Goal: Task Accomplishment & Management: Use online tool/utility

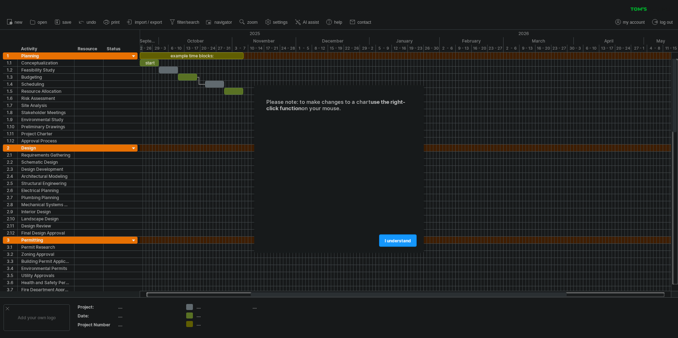
click at [390, 238] on span "I understand" at bounding box center [398, 240] width 26 height 5
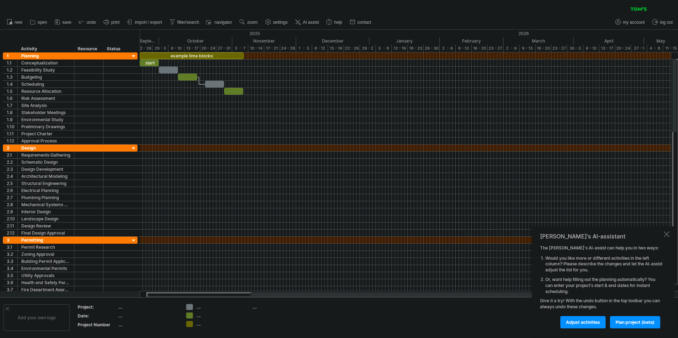
drag, startPoint x: 159, startPoint y: 294, endPoint x: 199, endPoint y: 295, distance: 40.8
click at [192, 295] on div at bounding box center [405, 295] width 518 height 5
drag, startPoint x: 221, startPoint y: 297, endPoint x: 266, endPoint y: 298, distance: 45.1
click at [266, 298] on div "Trying to reach [DOMAIN_NAME] Connected again... 0% clear filter new 1" at bounding box center [339, 169] width 678 height 338
drag, startPoint x: 268, startPoint y: 298, endPoint x: 228, endPoint y: 298, distance: 40.1
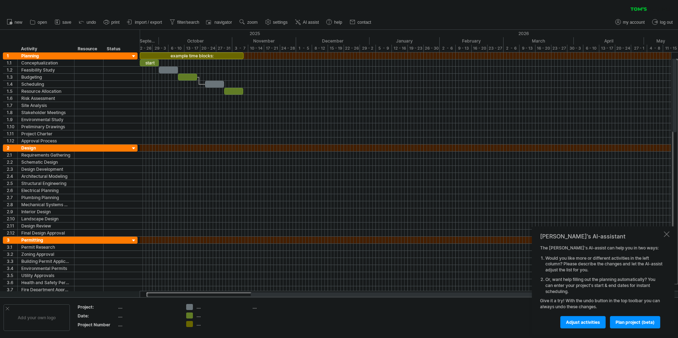
click at [228, 298] on div "Add your own logo Project: .... Date: .... Project Number .... .... .... .... .…" at bounding box center [339, 318] width 678 height 40
drag, startPoint x: 253, startPoint y: 296, endPoint x: 226, endPoint y: 296, distance: 27.3
click at [251, 296] on div at bounding box center [409, 295] width 316 height 4
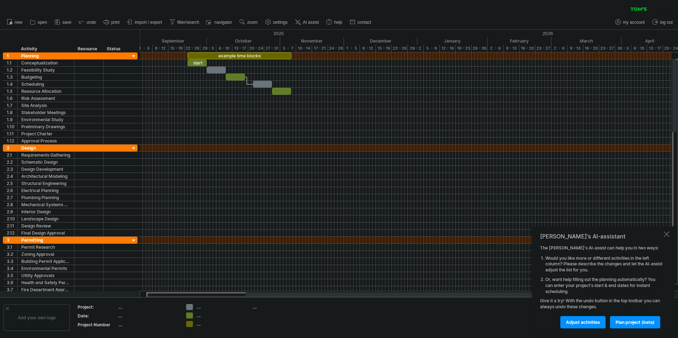
drag, startPoint x: 215, startPoint y: 295, endPoint x: 257, endPoint y: 297, distance: 41.5
click at [245, 296] on div at bounding box center [405, 295] width 518 height 5
drag, startPoint x: 257, startPoint y: 297, endPoint x: 226, endPoint y: 295, distance: 30.9
click at [226, 296] on div at bounding box center [405, 295] width 518 height 5
drag, startPoint x: 234, startPoint y: 294, endPoint x: 193, endPoint y: 294, distance: 41.5
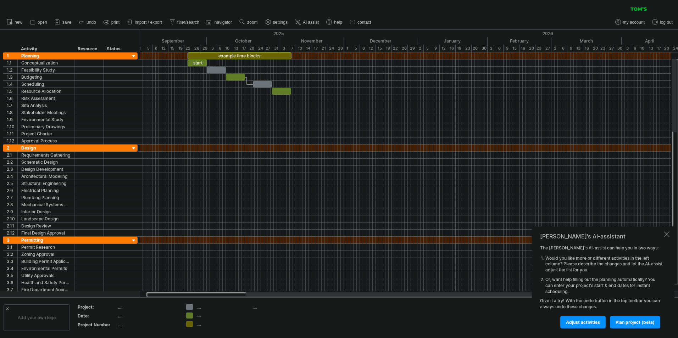
click at [193, 294] on div at bounding box center [406, 294] width 532 height 7
drag, startPoint x: 244, startPoint y: 294, endPoint x: 300, endPoint y: 298, distance: 55.4
click at [300, 298] on div "Trying to reach [DOMAIN_NAME] Connected again... 0% clear filter new 1" at bounding box center [339, 169] width 678 height 338
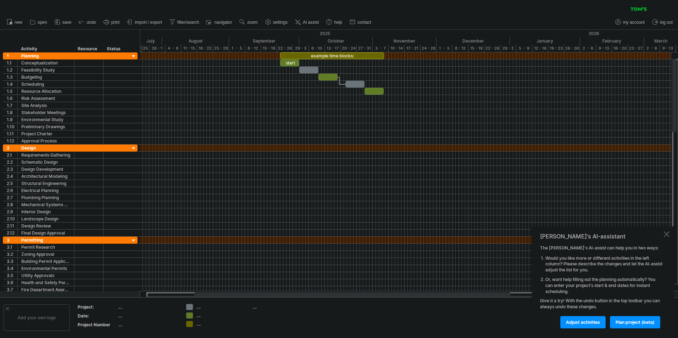
drag, startPoint x: 254, startPoint y: 295, endPoint x: 203, endPoint y: 295, distance: 51.1
click at [203, 295] on div at bounding box center [352, 295] width 316 height 4
click at [150, 22] on span "import / export" at bounding box center [148, 22] width 27 height 5
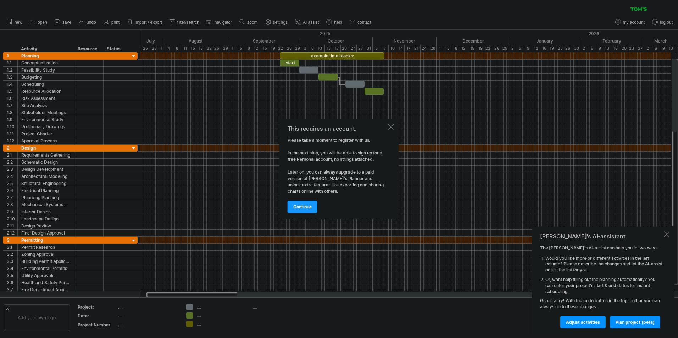
click at [303, 207] on span "continue" at bounding box center [302, 206] width 18 height 5
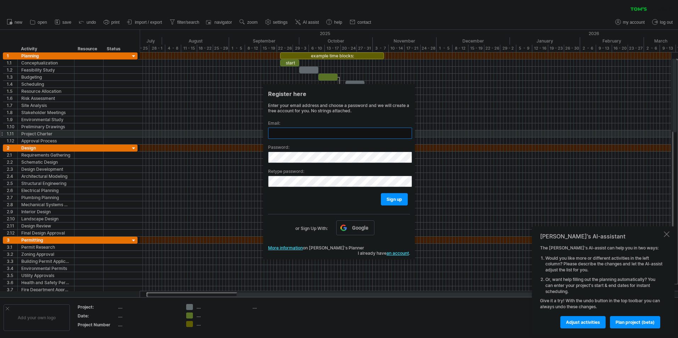
click at [286, 137] on input "text" at bounding box center [340, 133] width 144 height 11
click at [366, 229] on span "Google" at bounding box center [360, 228] width 16 height 6
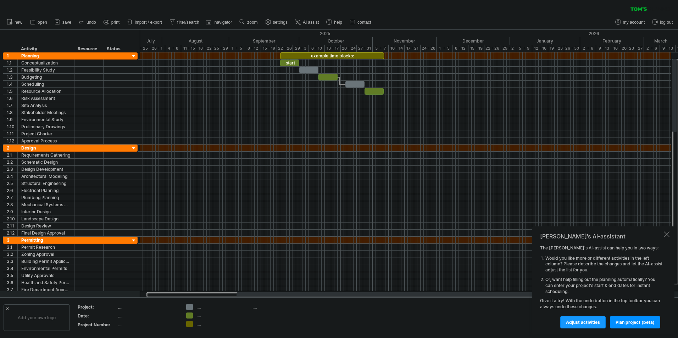
click at [591, 323] on span "Adjust activities" at bounding box center [583, 322] width 34 height 5
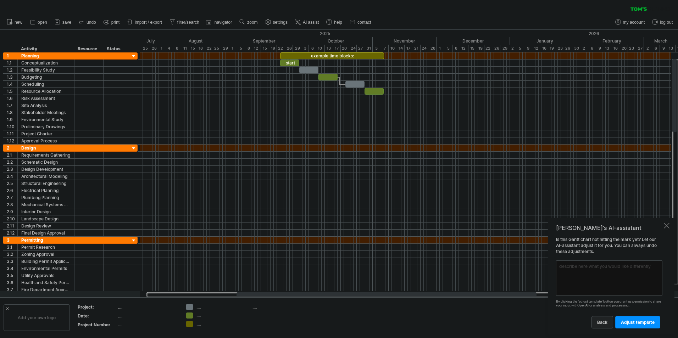
click at [609, 324] on link "back" at bounding box center [603, 322] width 22 height 12
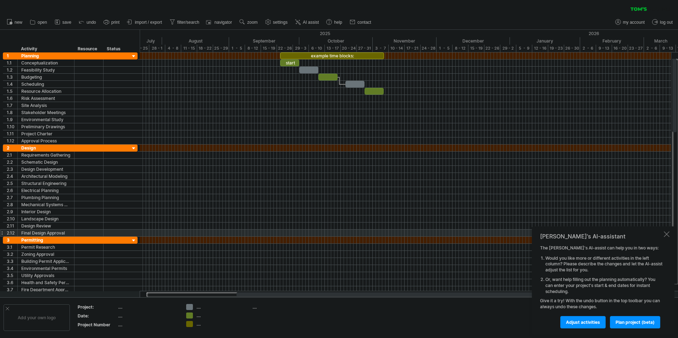
click at [670, 234] on div "[PERSON_NAME]'s AI-assistant The [PERSON_NAME]'s AI-assist can help you in two …" at bounding box center [603, 281] width 143 height 108
click at [666, 235] on div at bounding box center [667, 235] width 6 height 6
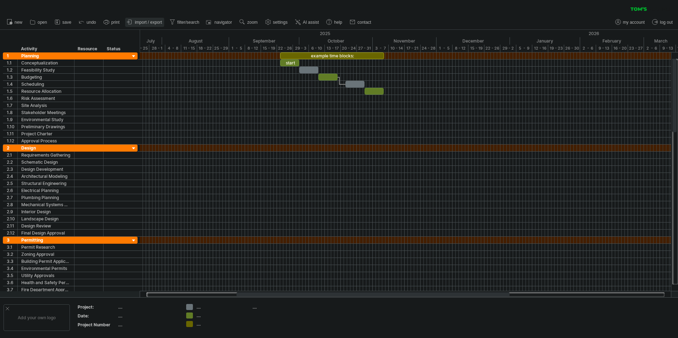
click at [153, 20] on link "import / export" at bounding box center [144, 22] width 39 height 9
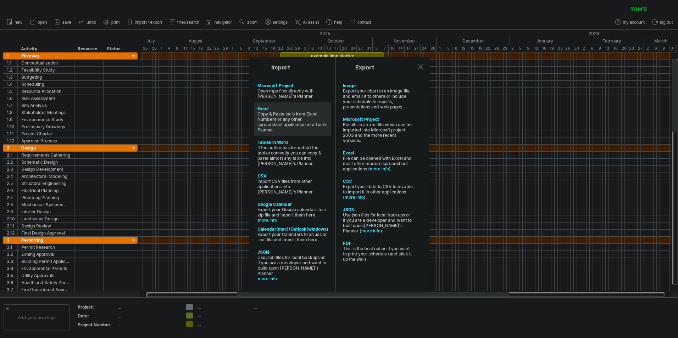
click at [289, 117] on div "Copy & Paste cells from Excel, Numbers or any other spreadsheet application int…" at bounding box center [293, 121] width 70 height 21
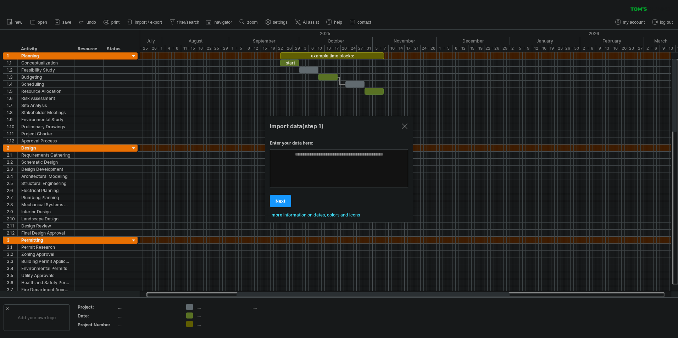
click at [283, 204] on span "next" at bounding box center [281, 201] width 10 height 5
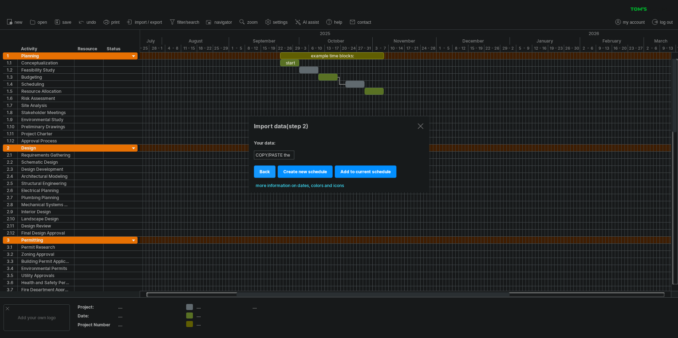
click at [272, 168] on link "back" at bounding box center [265, 172] width 22 height 12
type textarea "**********"
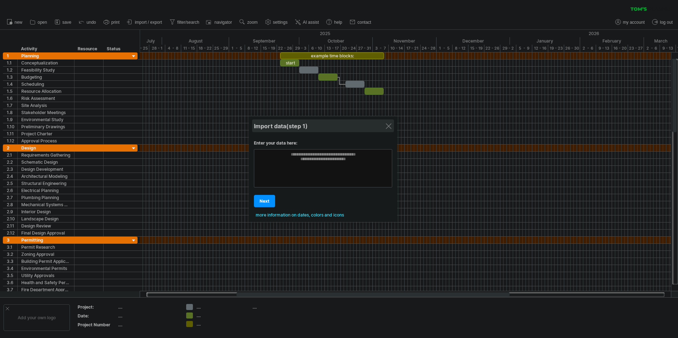
click at [388, 130] on div "Import data (step 1)" at bounding box center [323, 126] width 138 height 13
click at [390, 122] on div "Import data (step 1)" at bounding box center [323, 126] width 138 height 13
click at [389, 127] on div at bounding box center [389, 126] width 6 height 6
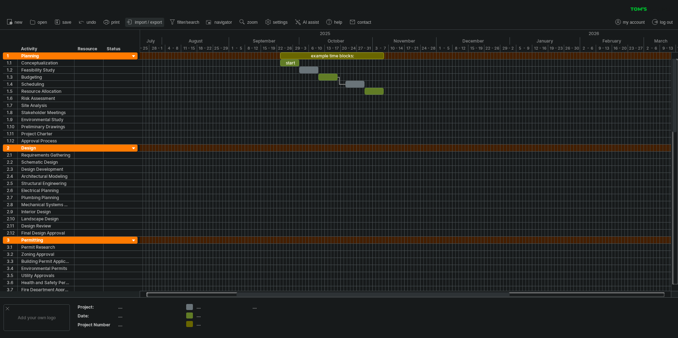
click at [132, 21] on icon at bounding box center [129, 22] width 3 height 4
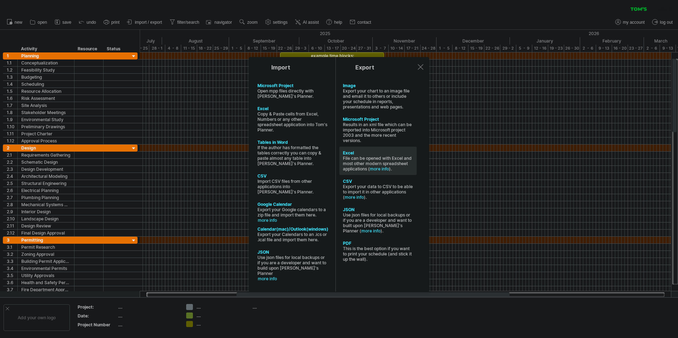
click at [367, 154] on div "Excel" at bounding box center [378, 152] width 70 height 5
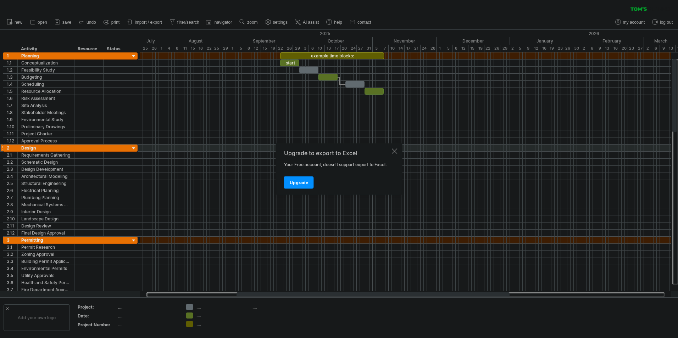
click at [397, 151] on div at bounding box center [395, 152] width 6 height 6
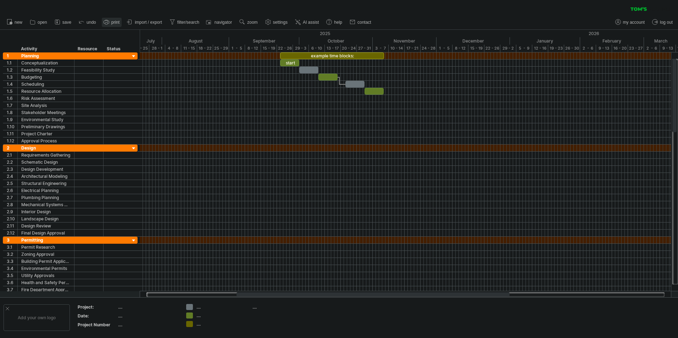
click at [113, 24] on span "print" at bounding box center [115, 22] width 8 height 5
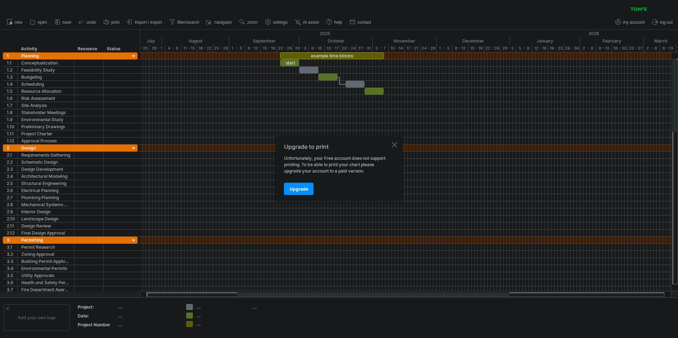
click at [393, 141] on div "Upgrade to print Unfortunately, your Free account does not support printing. To…" at bounding box center [339, 169] width 127 height 64
click at [394, 144] on div at bounding box center [395, 145] width 6 height 6
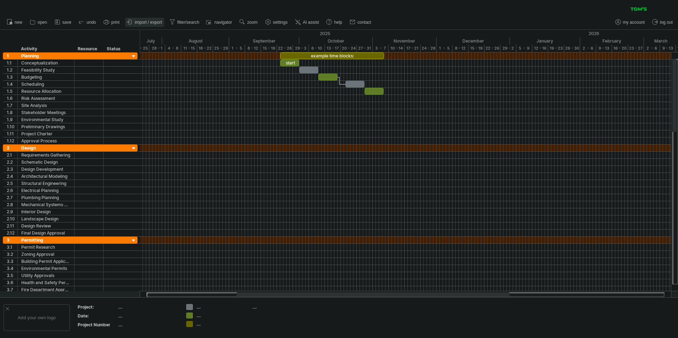
click at [149, 25] on link "import / export" at bounding box center [144, 22] width 39 height 9
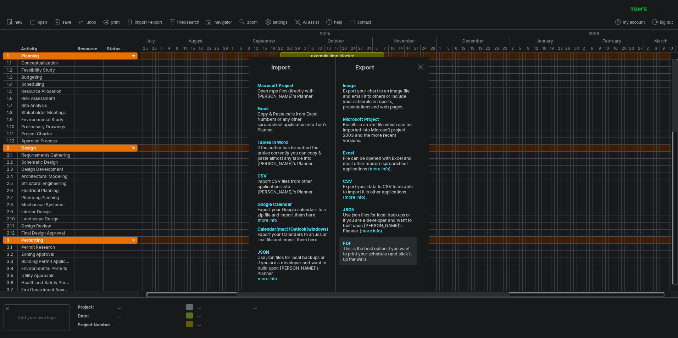
click at [375, 248] on div "This is the best option if you want to print your schedule (and stick it up the…" at bounding box center [378, 254] width 70 height 16
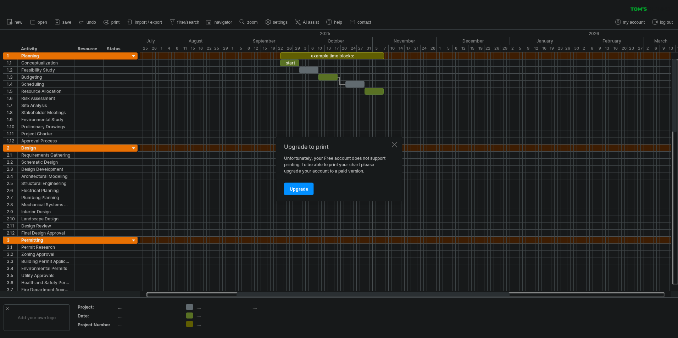
click at [390, 147] on div "Upgrade to print" at bounding box center [337, 147] width 106 height 6
click at [394, 145] on div at bounding box center [395, 145] width 6 height 6
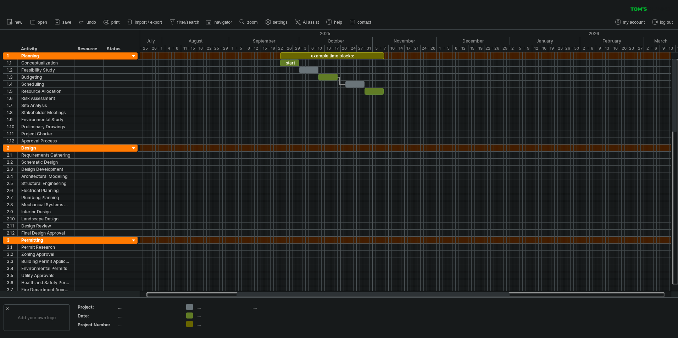
drag, startPoint x: 661, startPoint y: 20, endPoint x: 655, endPoint y: 20, distance: 5.7
click at [657, 21] on link "log out" at bounding box center [662, 22] width 24 height 9
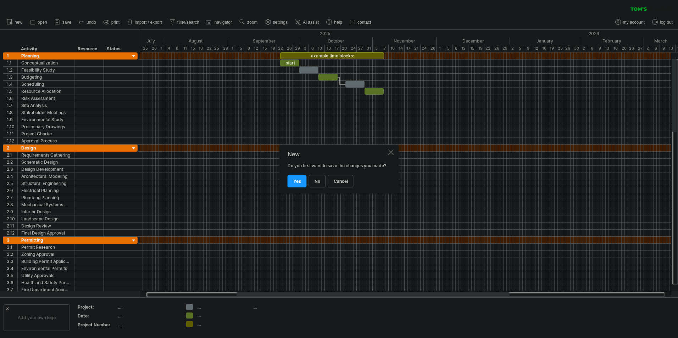
click at [294, 183] on span "yes" at bounding box center [297, 181] width 8 height 5
